Goal: Task Accomplishment & Management: Manage account settings

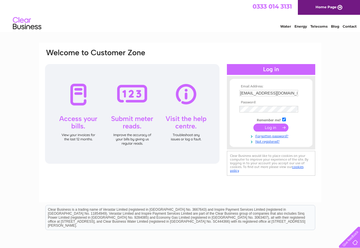
click at [265, 131] on input "submit" at bounding box center [271, 128] width 35 height 8
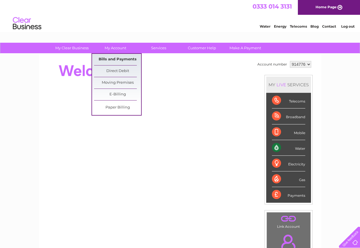
click at [117, 57] on link "Bills and Payments" at bounding box center [117, 59] width 47 height 11
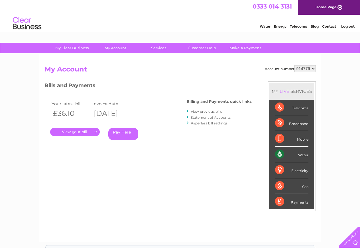
click at [72, 132] on link "." at bounding box center [75, 132] width 50 height 8
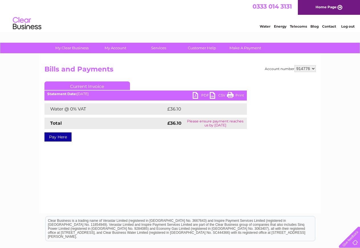
click at [196, 98] on link "PDF" at bounding box center [201, 96] width 17 height 8
